Goal: Information Seeking & Learning: Learn about a topic

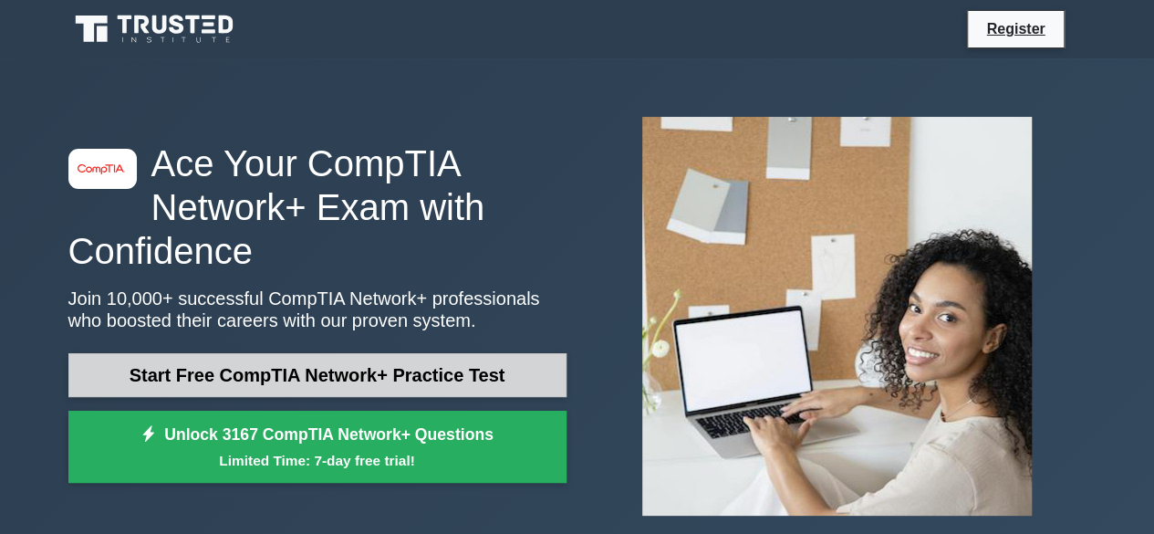
click at [243, 380] on link "Start Free CompTIA Network+ Practice Test" at bounding box center [317, 375] width 498 height 44
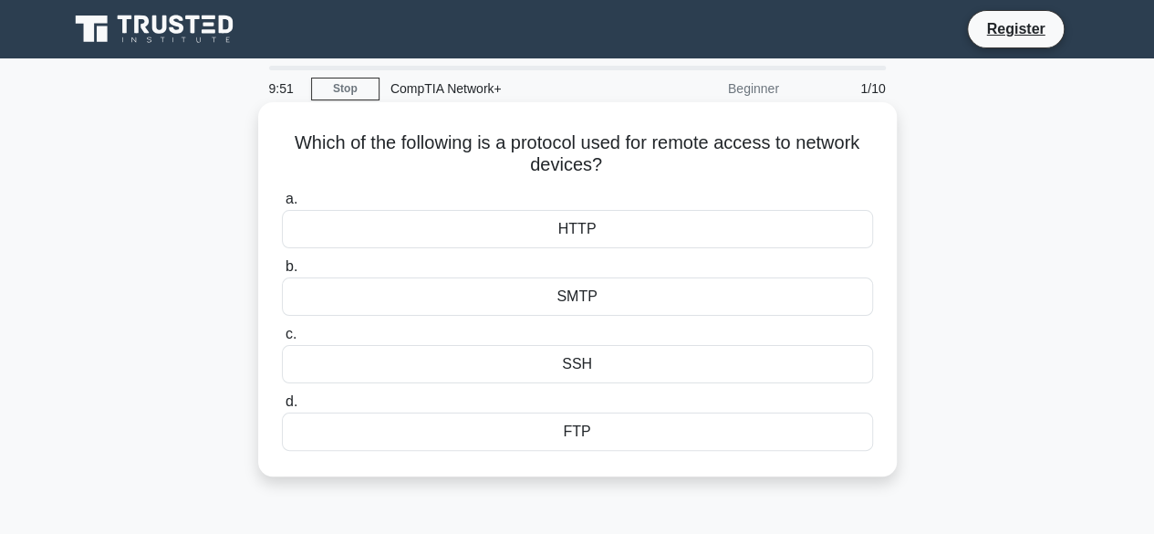
click at [498, 240] on div "HTTP" at bounding box center [577, 229] width 591 height 38
click at [282, 205] on input "a. HTTP" at bounding box center [282, 199] width 0 height 12
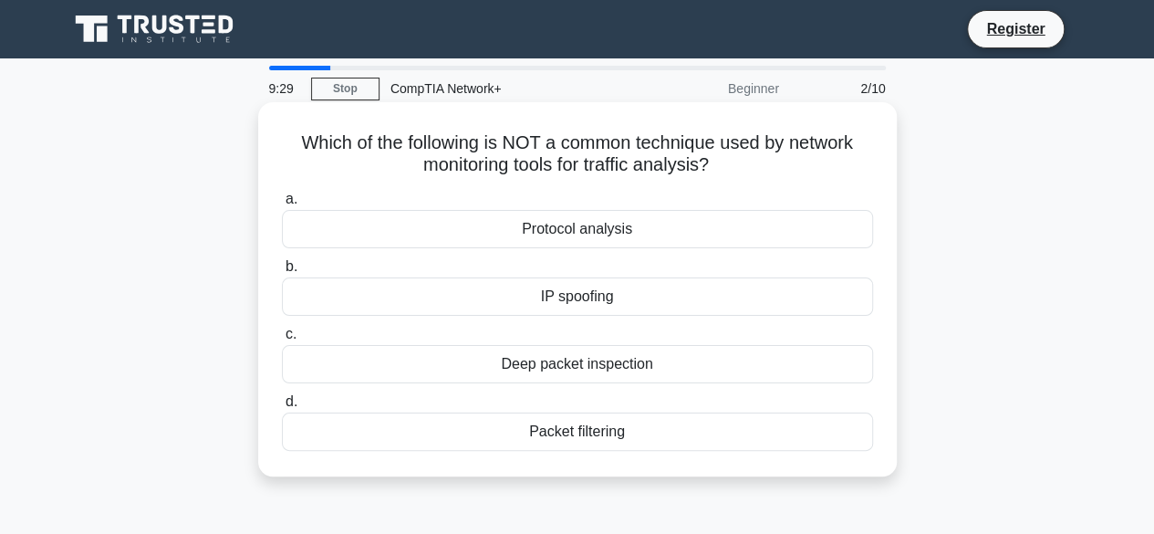
click at [531, 363] on div "Deep packet inspection" at bounding box center [577, 364] width 591 height 38
click at [282, 340] on input "c. Deep packet inspection" at bounding box center [282, 334] width 0 height 12
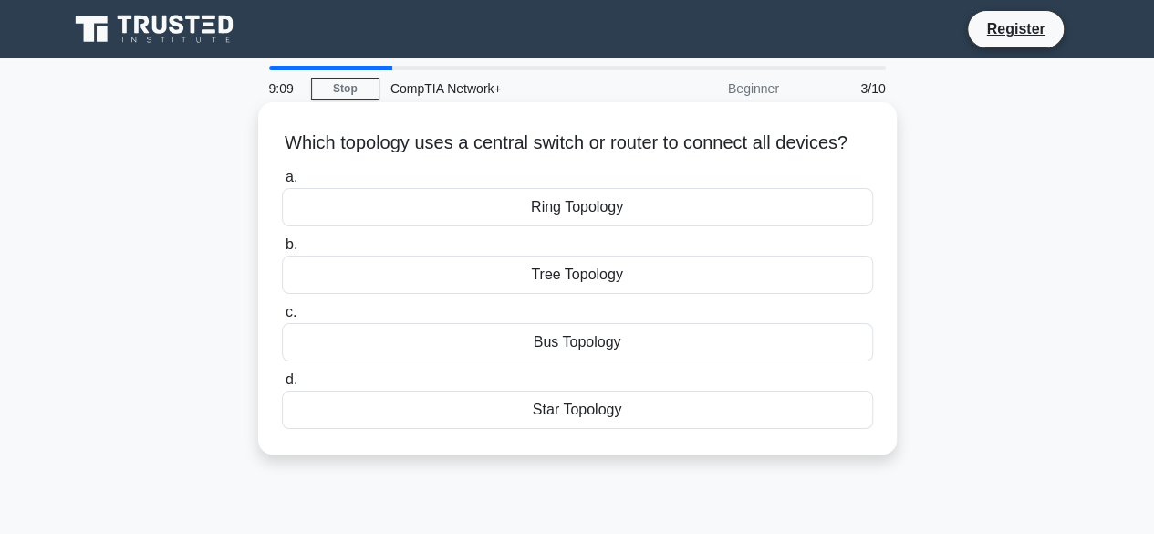
click at [500, 428] on div "Star Topology" at bounding box center [577, 409] width 591 height 38
click at [282, 386] on input "d. Star Topology" at bounding box center [282, 380] width 0 height 12
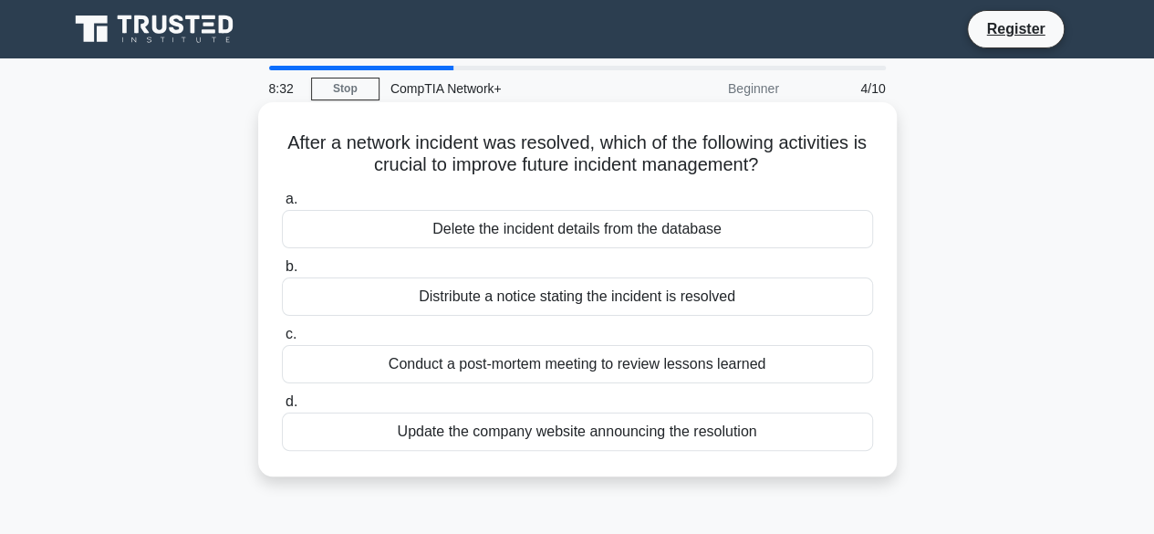
click at [450, 301] on div "Distribute a notice stating the incident is resolved" at bounding box center [577, 296] width 591 height 38
click at [282, 273] on input "b. Distribute a notice stating the incident is resolved" at bounding box center [282, 267] width 0 height 12
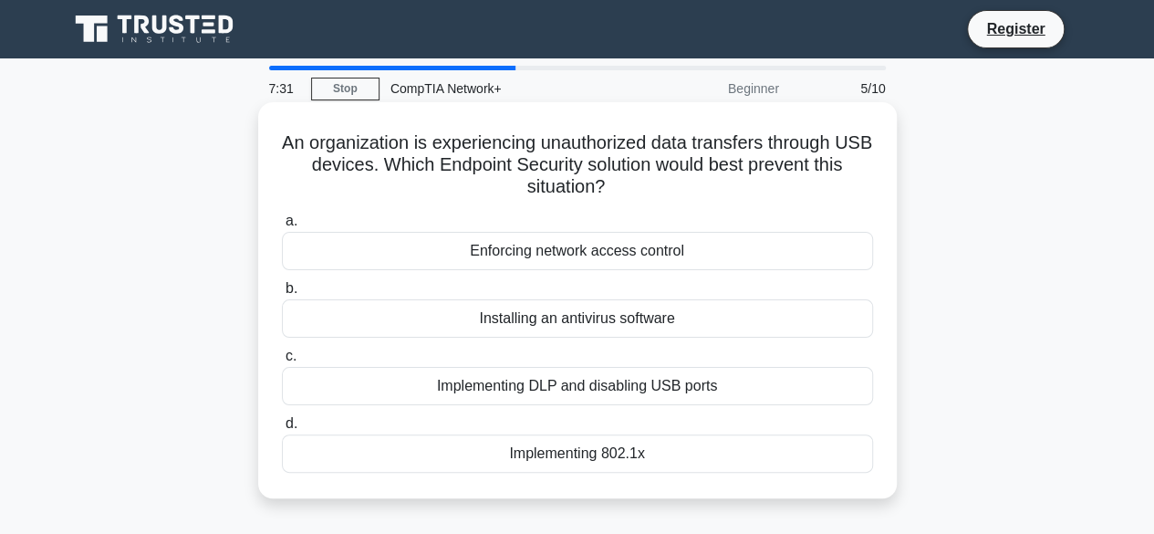
click at [533, 322] on div "Installing an antivirus software" at bounding box center [577, 318] width 591 height 38
click at [282, 295] on input "b. Installing an antivirus software" at bounding box center [282, 289] width 0 height 12
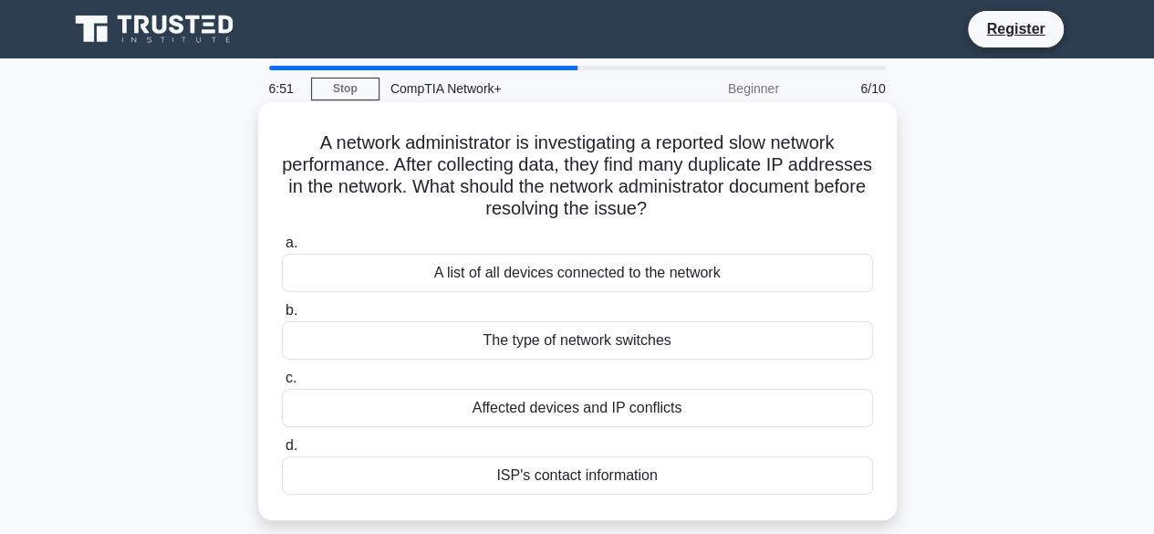
click at [507, 270] on div "A list of all devices connected to the network" at bounding box center [577, 273] width 591 height 38
click at [282, 249] on input "a. A list of all devices connected to the network" at bounding box center [282, 243] width 0 height 12
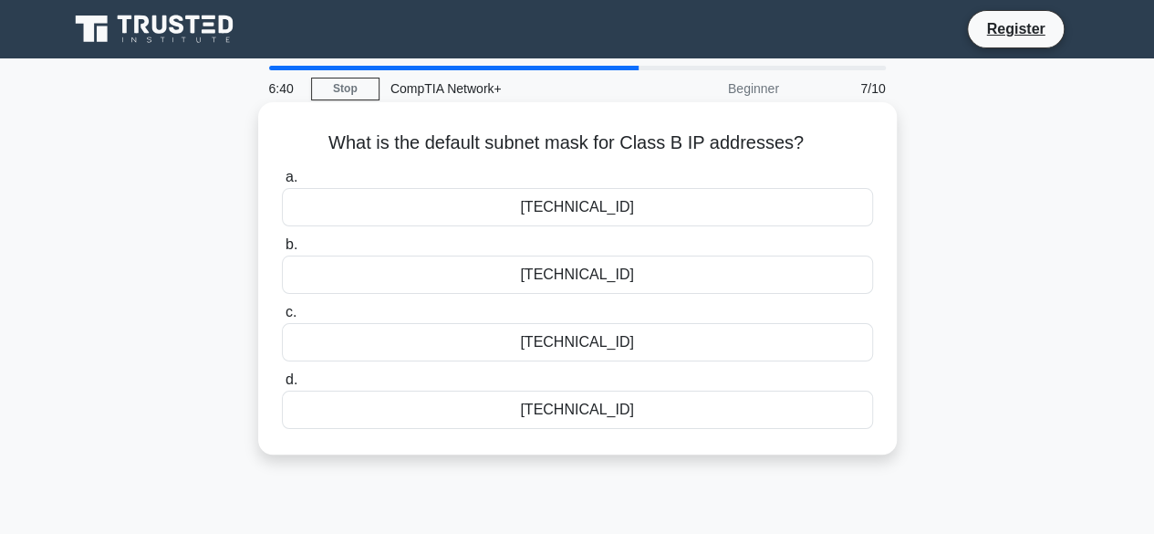
click at [496, 406] on div "255.255.255.0" at bounding box center [577, 409] width 591 height 38
click at [282, 386] on input "d. 255.255.255.0" at bounding box center [282, 380] width 0 height 12
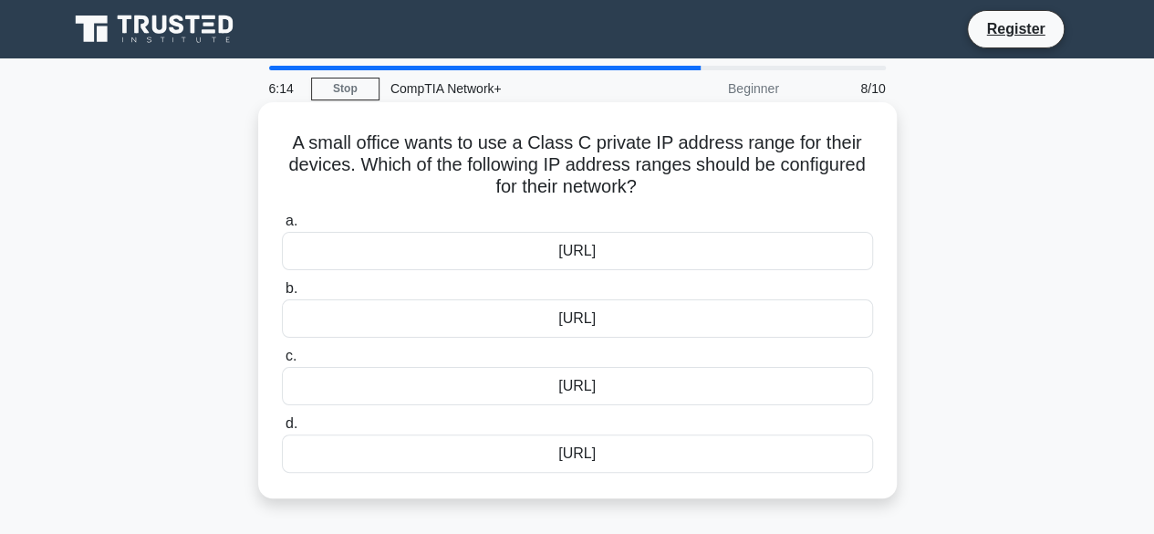
click at [496, 322] on div "192.168.0.0/16" at bounding box center [577, 318] width 591 height 38
click at [282, 295] on input "b. 192.168.0.0/16" at bounding box center [282, 289] width 0 height 12
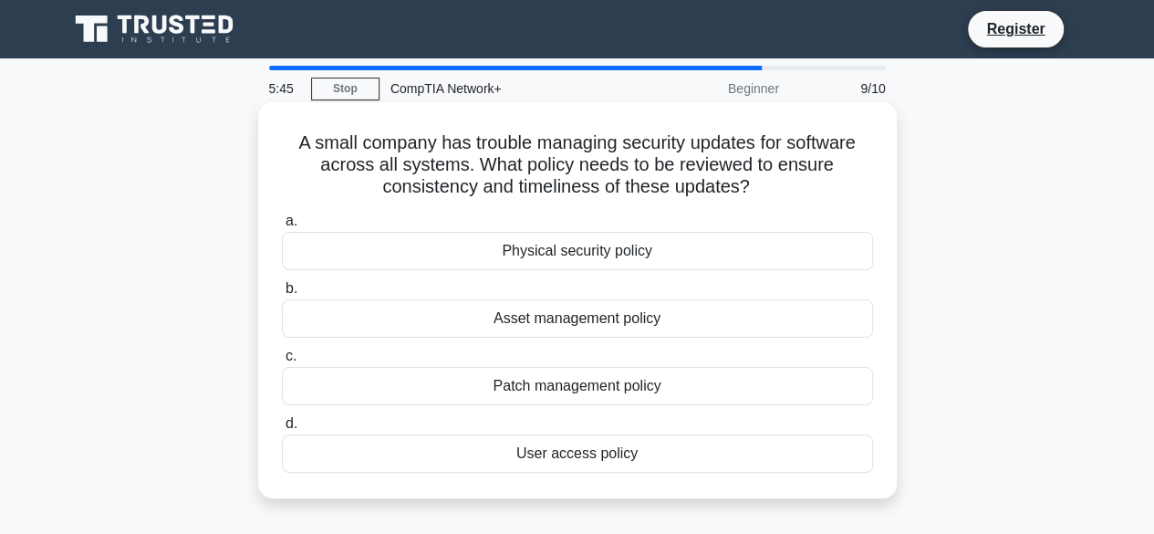
click at [417, 380] on div "Patch management policy" at bounding box center [577, 386] width 591 height 38
click at [282, 362] on input "c. Patch management policy" at bounding box center [282, 356] width 0 height 12
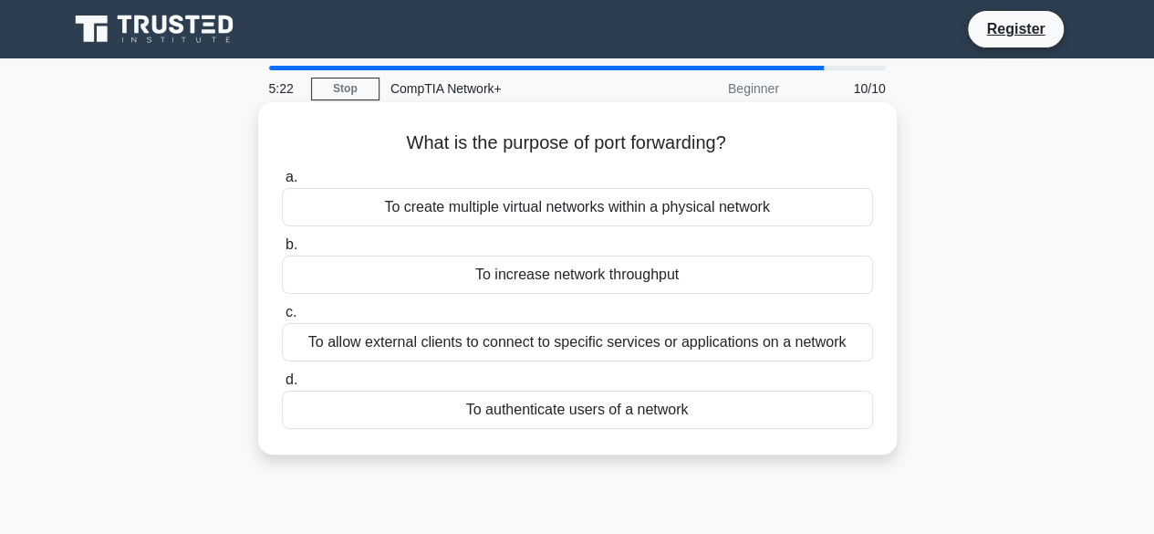
click at [447, 205] on div "To create multiple virtual networks within a physical network" at bounding box center [577, 207] width 591 height 38
click at [282, 183] on input "a. To create multiple virtual networks within a physical network" at bounding box center [282, 178] width 0 height 12
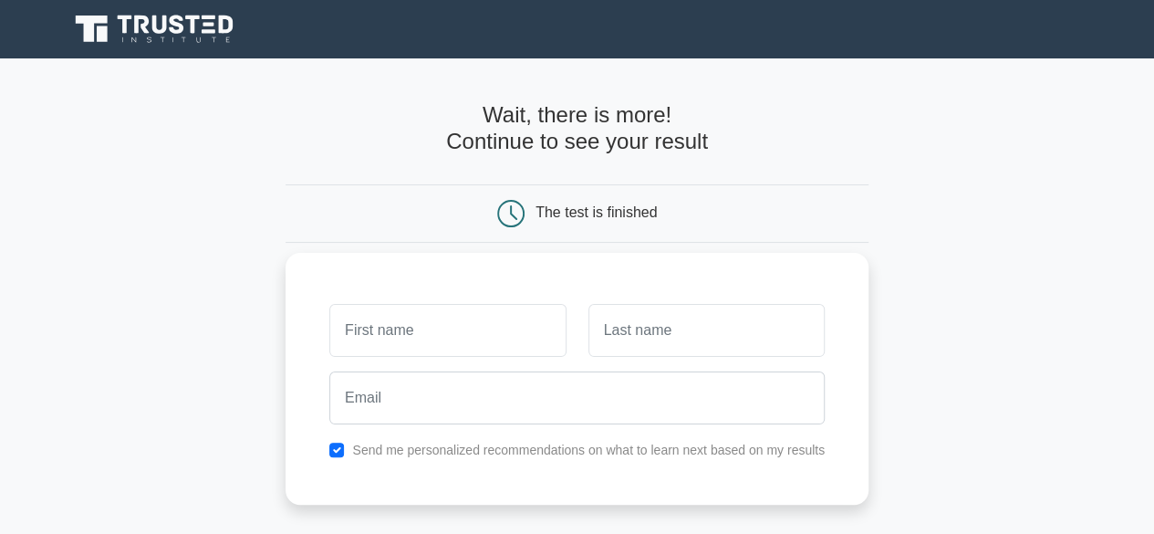
click at [428, 312] on input "text" at bounding box center [447, 330] width 236 height 53
click at [414, 333] on input "text" at bounding box center [447, 330] width 236 height 53
type input "girish"
click at [642, 338] on input "text" at bounding box center [706, 330] width 236 height 53
type input "kumar"
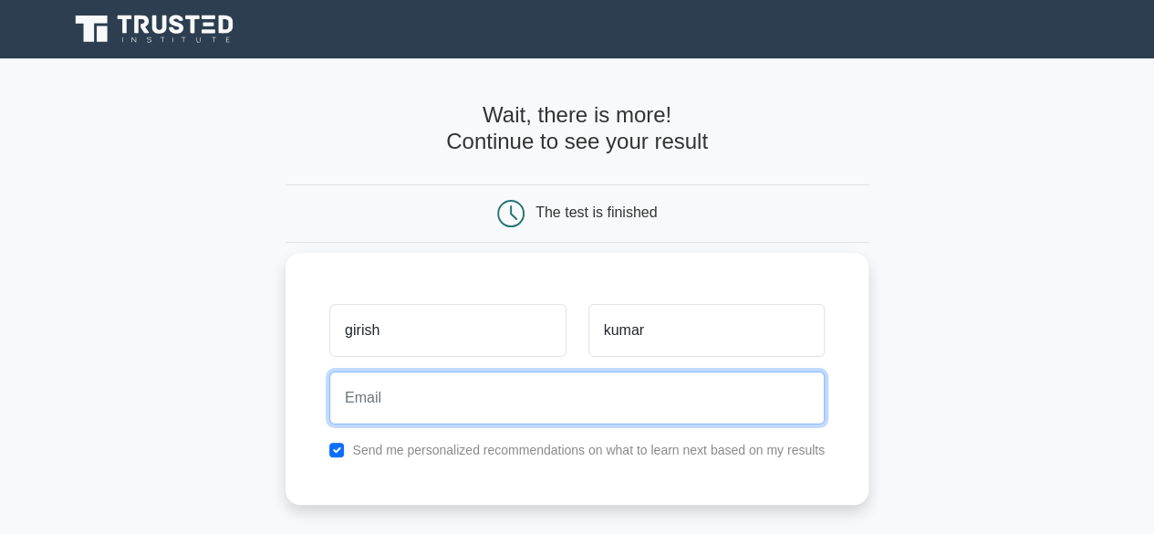
click at [396, 413] on input "email" at bounding box center [576, 397] width 495 height 53
type input "girishkumarreddyvarapana@gmail.com"
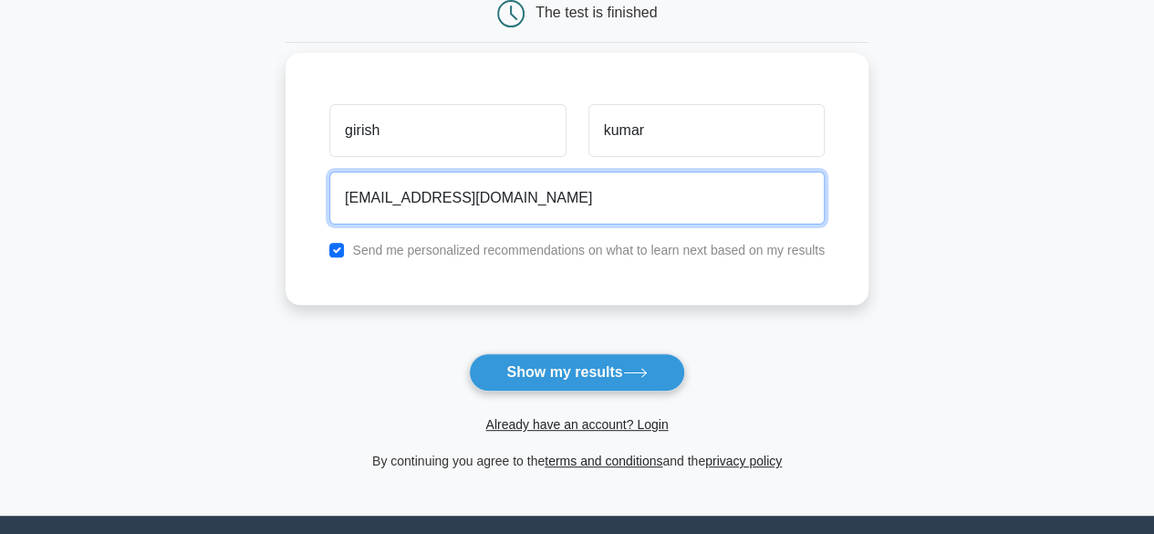
scroll to position [201, 0]
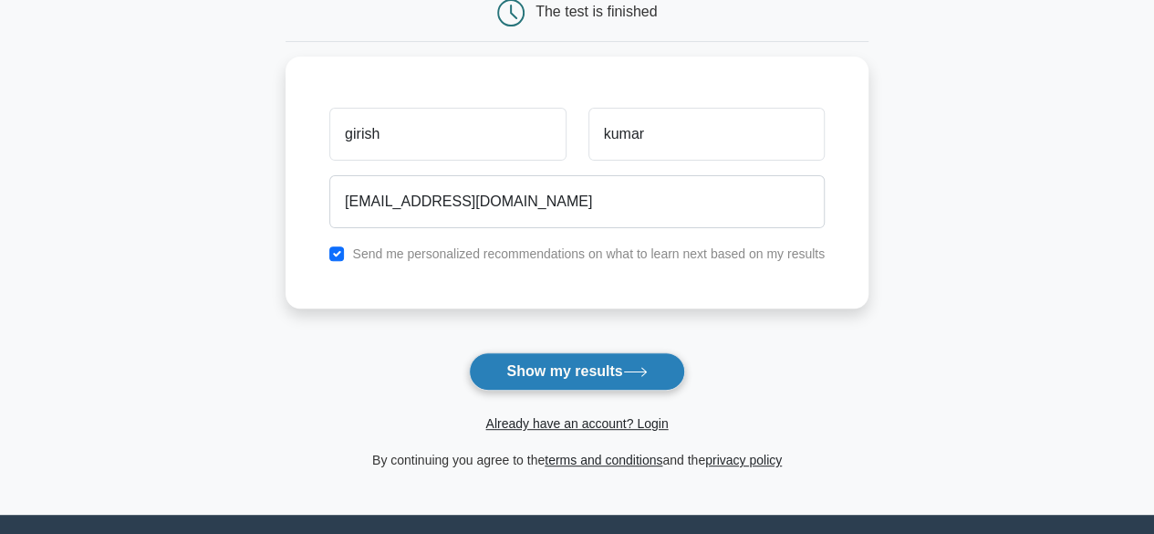
click at [518, 367] on button "Show my results" at bounding box center [576, 371] width 215 height 38
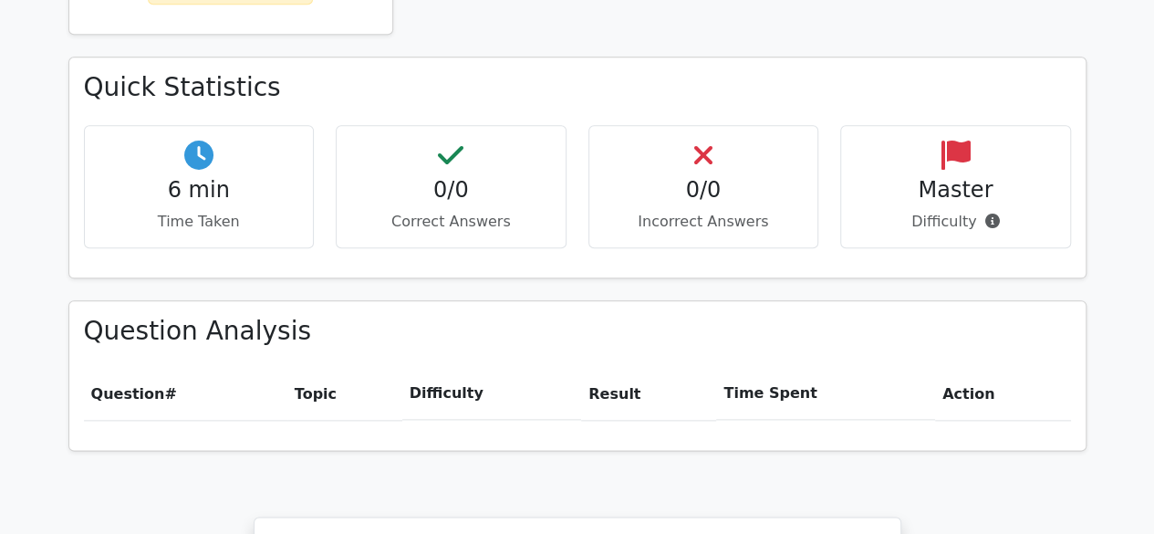
scroll to position [925, 0]
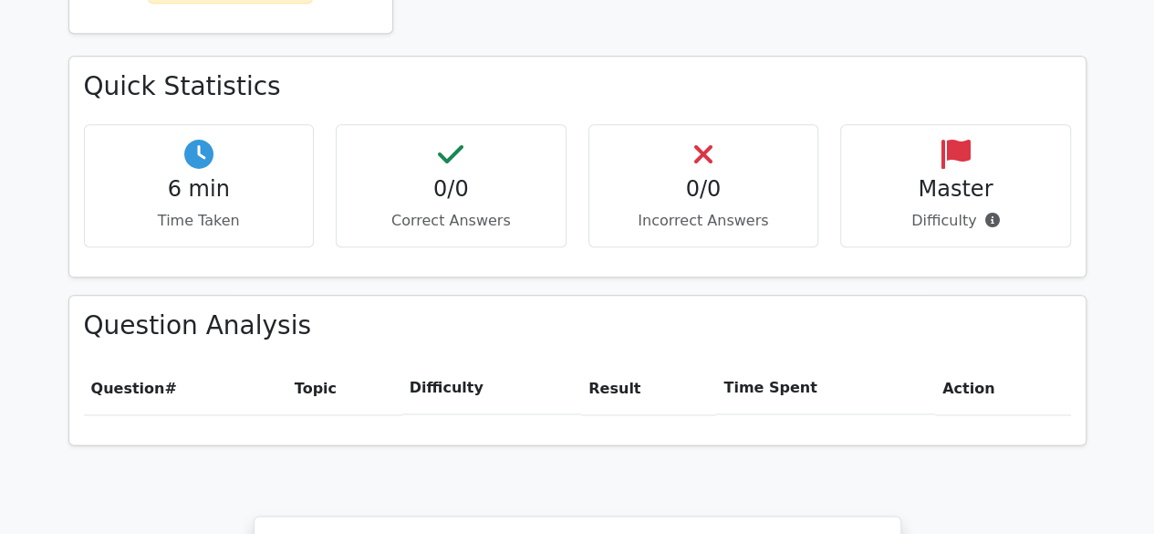
click at [299, 362] on th "Topic" at bounding box center [344, 388] width 115 height 52
click at [432, 362] on th "Difficulty" at bounding box center [491, 388] width 179 height 52
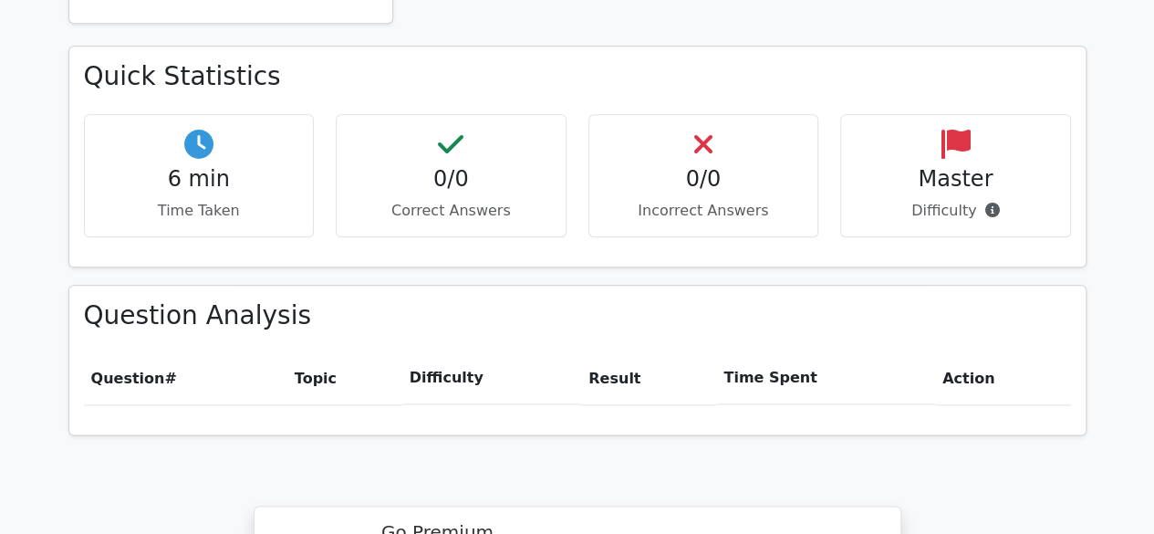
scroll to position [936, 0]
click at [613, 351] on th "Result" at bounding box center [648, 377] width 135 height 52
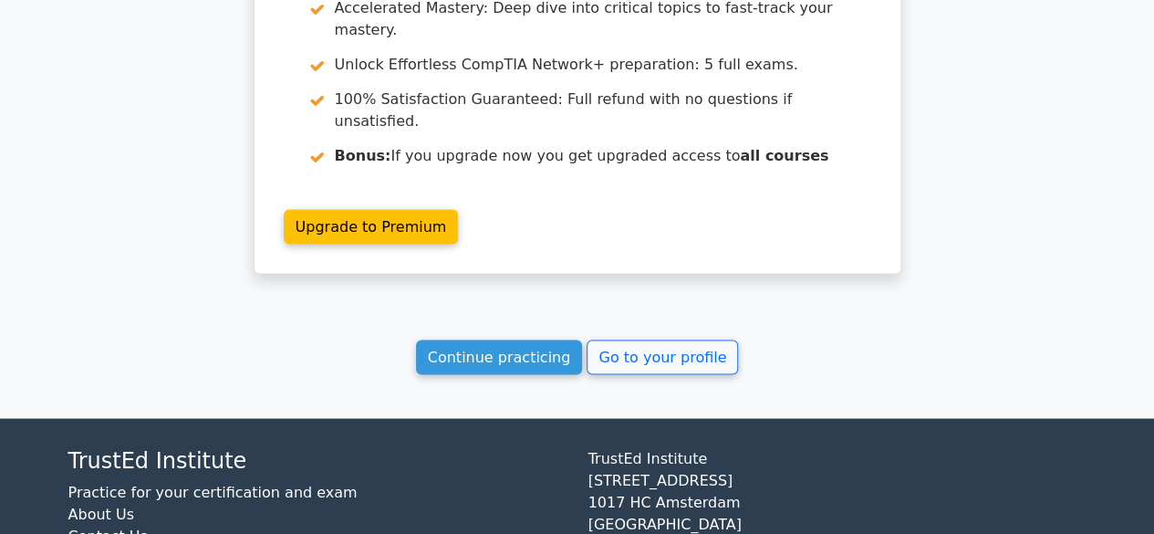
scroll to position [1557, 0]
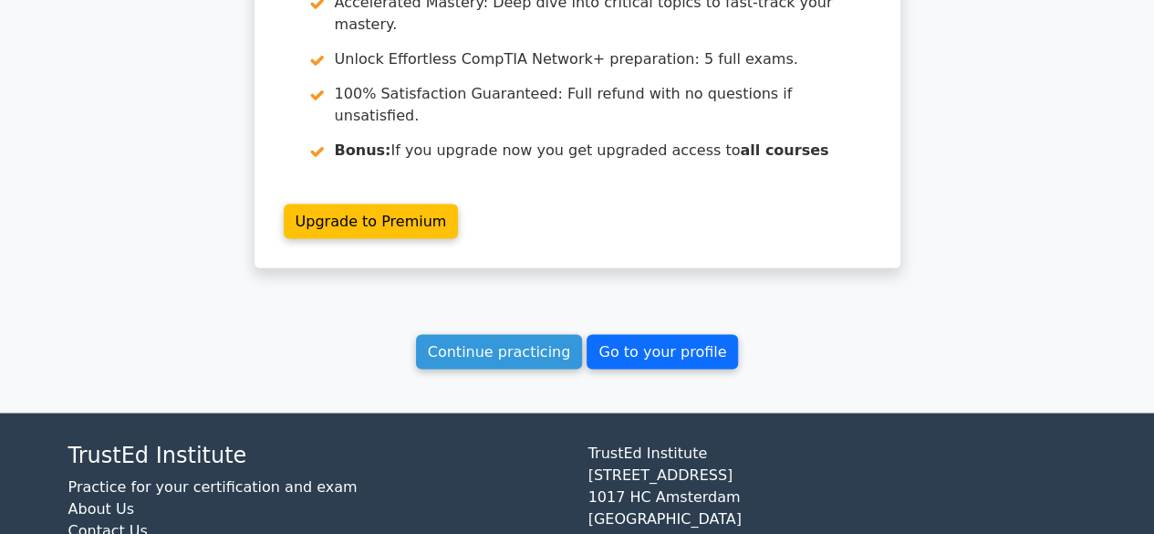
click at [608, 334] on link "Go to your profile" at bounding box center [662, 351] width 151 height 35
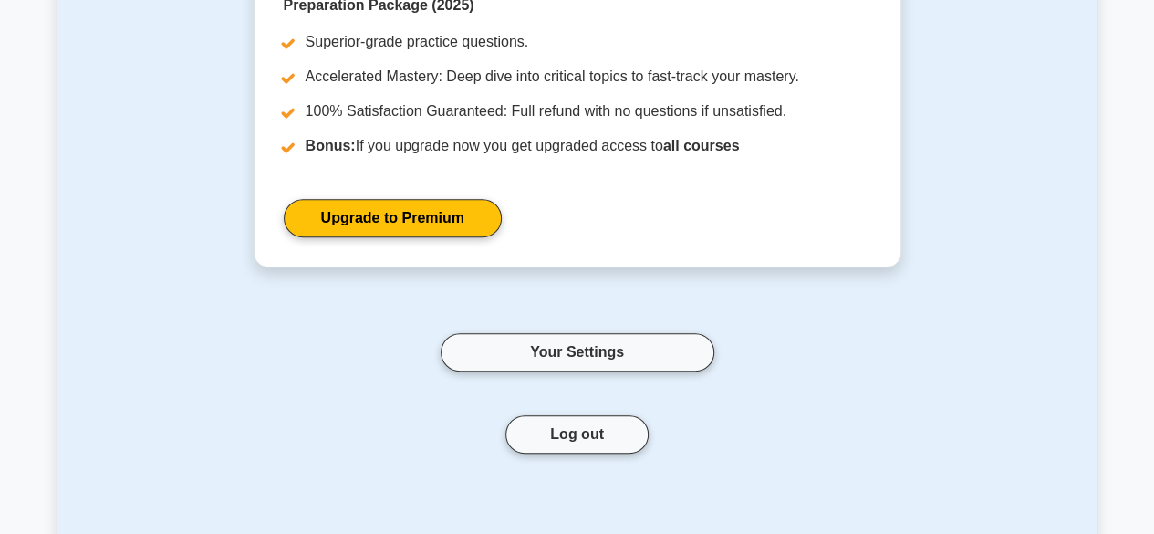
scroll to position [294, 0]
